Goal: Task Accomplishment & Management: Manage account settings

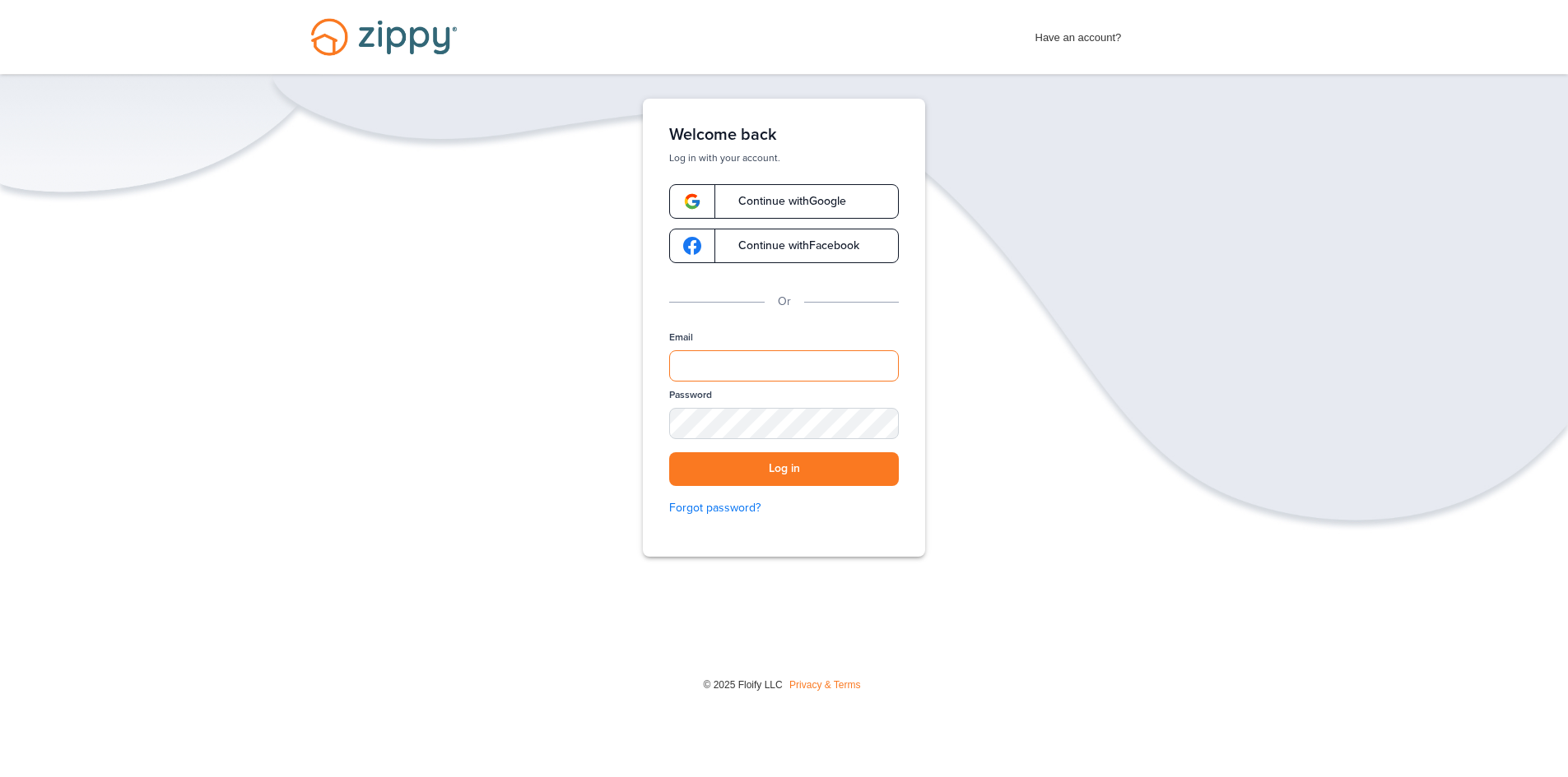
click at [820, 372] on input "Email" at bounding box center [783, 366] width 229 height 31
type input "**********"
click at [669, 452] on button "Log in" at bounding box center [783, 469] width 229 height 33
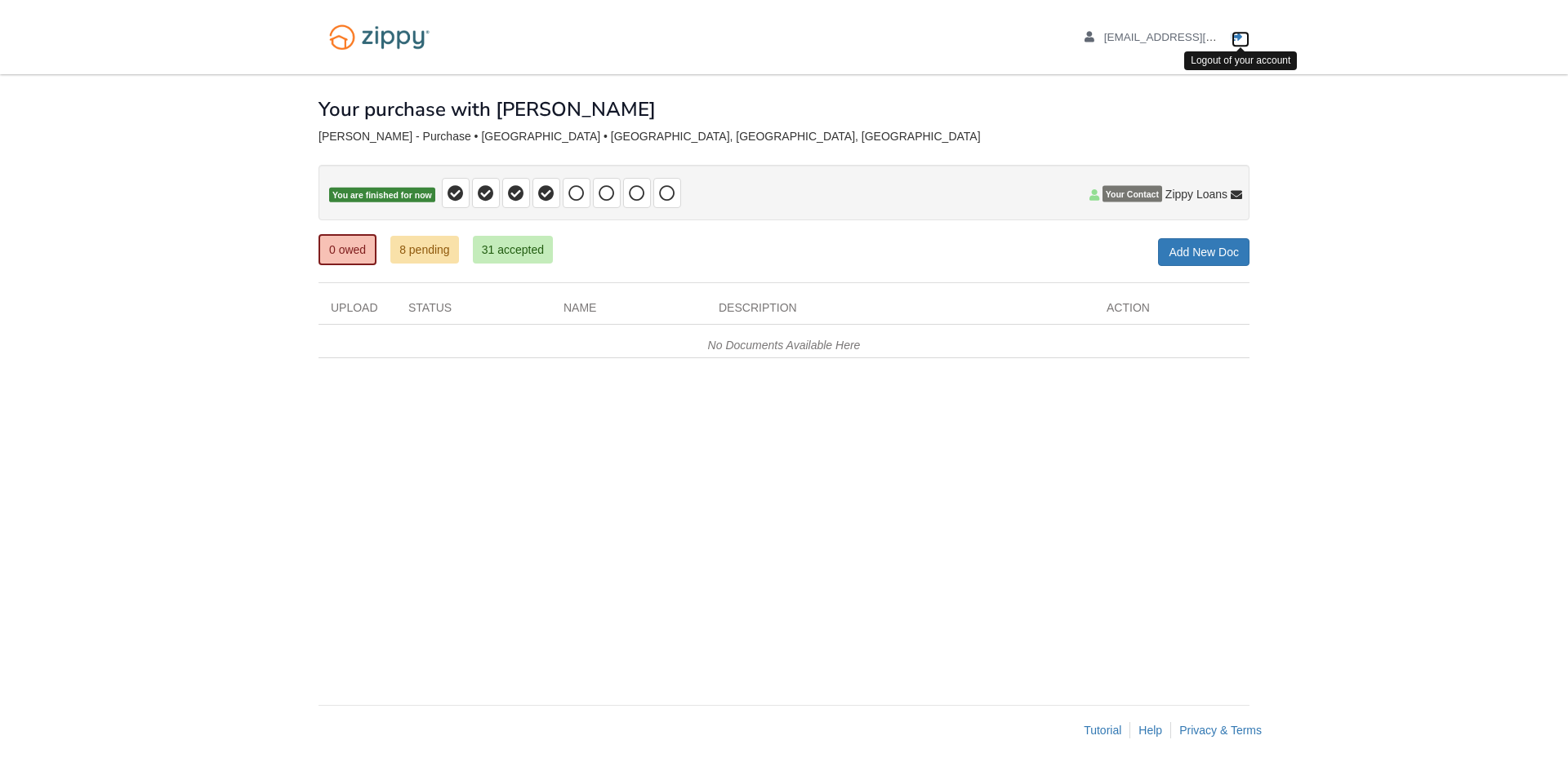
click at [1240, 36] on icon "Log out" at bounding box center [1237, 38] width 12 height 12
